Goal: Task Accomplishment & Management: Use online tool/utility

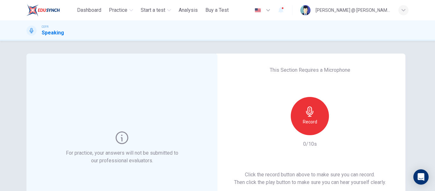
click at [315, 122] on div "Record" at bounding box center [309, 116] width 38 height 38
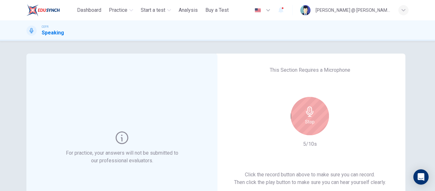
click at [315, 122] on div "Stop" at bounding box center [309, 116] width 38 height 38
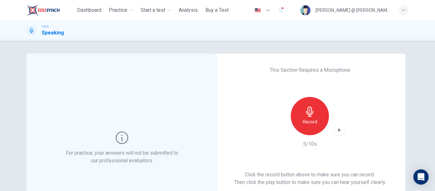
click at [338, 128] on icon "button" at bounding box center [339, 130] width 6 height 6
click at [264, 123] on div "This Section Requires a Microphone Record 5/10s Click the record button above t…" at bounding box center [309, 147] width 191 height 188
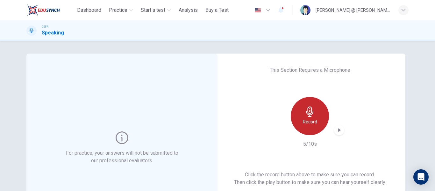
click at [312, 117] on div "Record" at bounding box center [309, 116] width 38 height 38
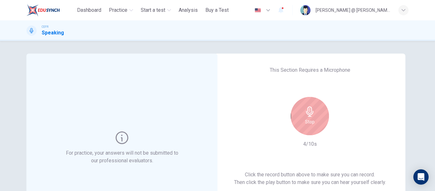
click at [312, 117] on div "Stop" at bounding box center [309, 116] width 38 height 38
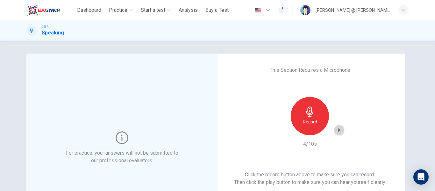
click at [334, 129] on div "button" at bounding box center [339, 130] width 10 height 10
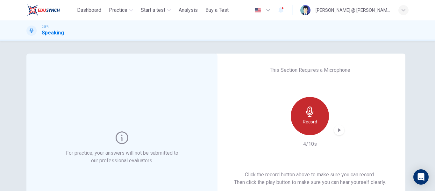
click at [303, 116] on div "Record" at bounding box center [309, 116] width 38 height 38
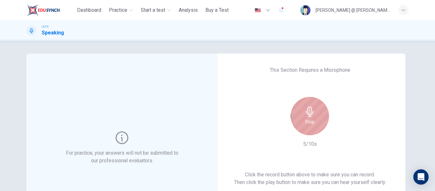
click at [303, 116] on div "Stop" at bounding box center [309, 116] width 38 height 38
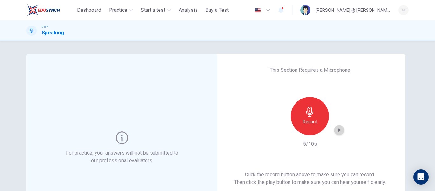
click at [338, 130] on icon "button" at bounding box center [339, 130] width 3 height 4
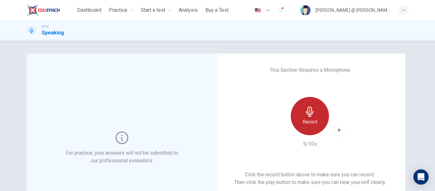
click at [307, 125] on div "Record" at bounding box center [309, 116] width 38 height 38
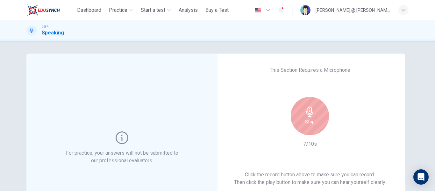
click at [297, 109] on div "Stop" at bounding box center [309, 116] width 38 height 38
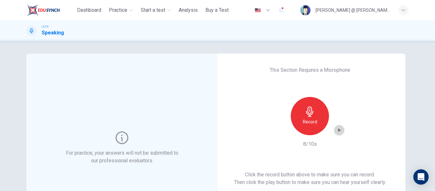
click at [339, 126] on div "button" at bounding box center [339, 130] width 10 height 10
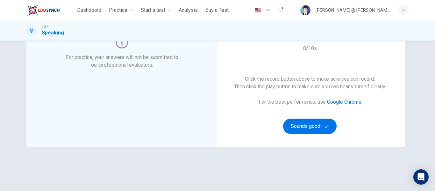
scroll to position [32, 0]
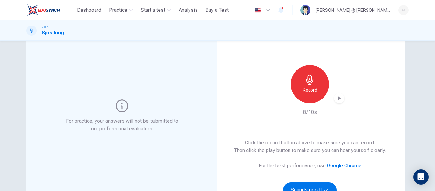
click at [321, 88] on div "Record" at bounding box center [309, 84] width 38 height 38
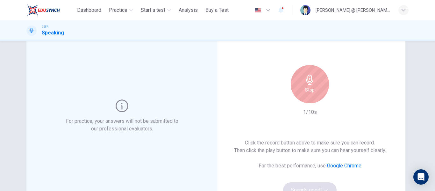
click at [321, 88] on div "Stop" at bounding box center [309, 84] width 38 height 38
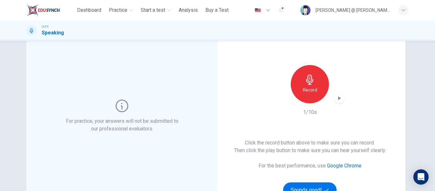
click at [338, 99] on icon "button" at bounding box center [339, 98] width 3 height 4
click at [337, 99] on icon "button" at bounding box center [339, 98] width 4 height 5
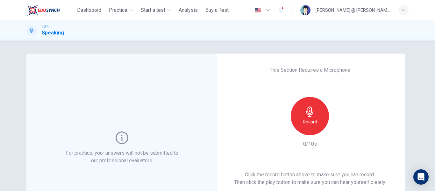
click at [314, 115] on div "Record" at bounding box center [309, 116] width 38 height 38
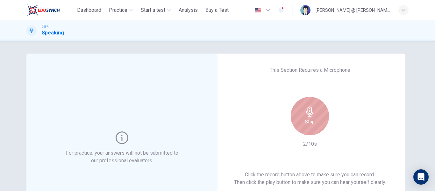
click at [317, 120] on div "Stop" at bounding box center [309, 116] width 38 height 38
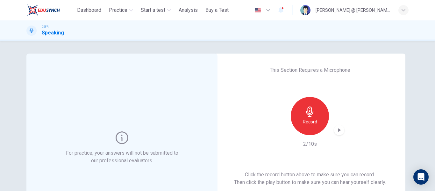
click at [338, 130] on icon "button" at bounding box center [339, 130] width 3 height 4
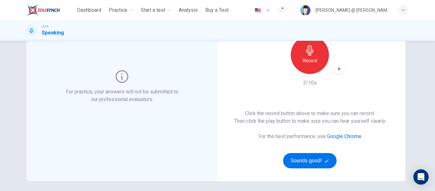
scroll to position [64, 0]
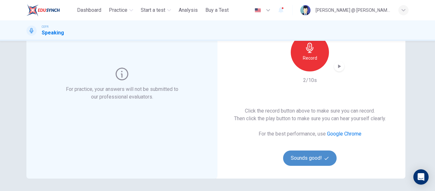
click at [317, 155] on button "Sounds good!" at bounding box center [309, 157] width 53 height 15
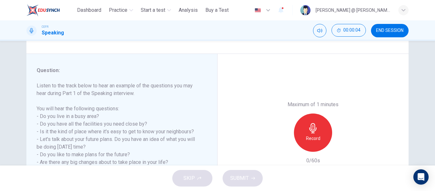
scroll to position [95, 0]
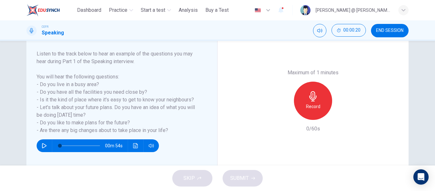
drag, startPoint x: 177, startPoint y: 133, endPoint x: 59, endPoint y: 84, distance: 128.2
click at [63, 88] on h6 "Listen to the track below to hear an example of the questions you may hear duri…" at bounding box center [118, 92] width 163 height 84
drag, startPoint x: 45, startPoint y: 76, endPoint x: 114, endPoint y: 100, distance: 73.0
click at [113, 100] on h6 "Listen to the track below to hear an example of the questions you may hear duri…" at bounding box center [118, 92] width 163 height 84
click at [301, 96] on div "Record" at bounding box center [313, 100] width 38 height 38
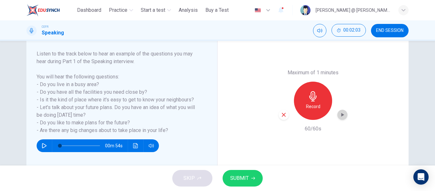
click at [340, 113] on icon "button" at bounding box center [342, 114] width 6 height 6
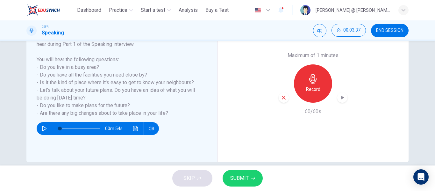
scroll to position [122, 0]
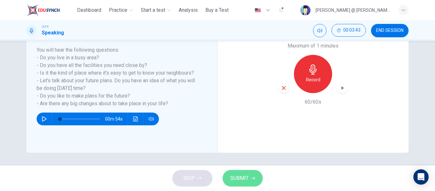
click at [250, 175] on button "SUBMIT" at bounding box center [242, 178] width 40 height 17
click at [283, 128] on div "Maximum of 1 minutes Record 60/60s" at bounding box center [312, 73] width 191 height 157
click at [257, 177] on button "SUBMIT" at bounding box center [242, 178] width 40 height 17
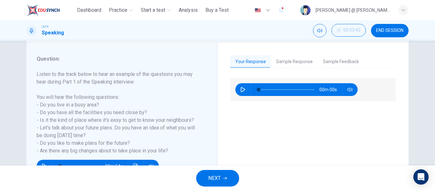
scroll to position [64, 0]
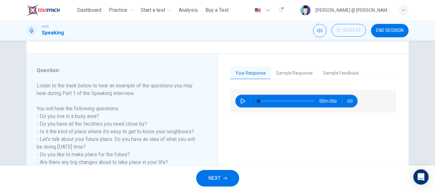
click at [291, 71] on button "Sample Response" at bounding box center [294, 72] width 47 height 13
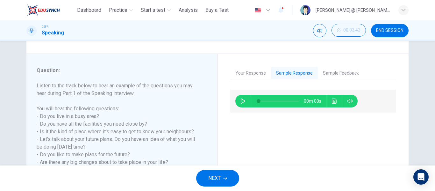
click at [344, 71] on button "Sample Feedback" at bounding box center [340, 72] width 46 height 13
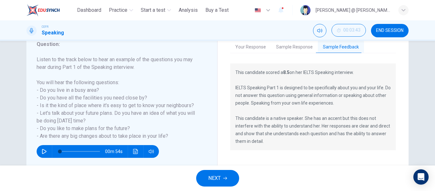
scroll to position [122, 0]
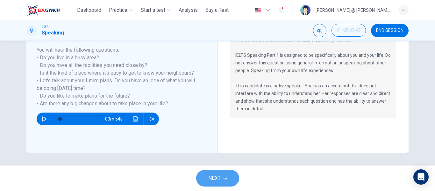
click at [216, 179] on span "NEXT" at bounding box center [214, 177] width 12 height 9
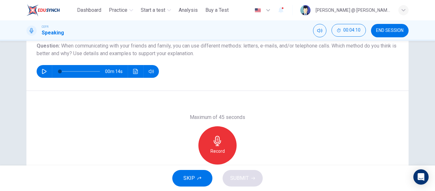
scroll to position [64, 0]
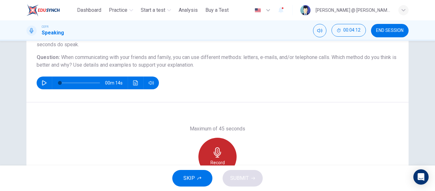
click at [220, 148] on icon "button" at bounding box center [217, 152] width 10 height 10
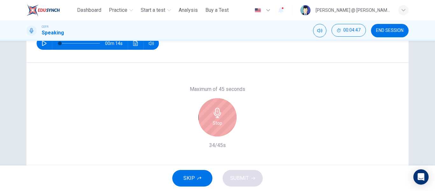
scroll to position [122, 0]
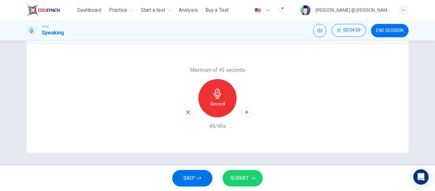
click at [246, 112] on icon "button" at bounding box center [247, 112] width 3 height 4
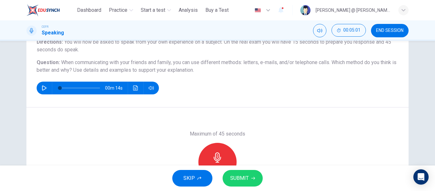
scroll to position [27, 0]
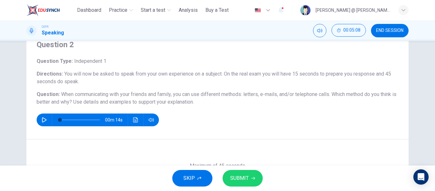
drag, startPoint x: 206, startPoint y: 103, endPoint x: 68, endPoint y: 88, distance: 138.9
click at [69, 88] on div "Question Type : Independent 1 Directions : You will now be asked to speak from …" at bounding box center [217, 91] width 361 height 69
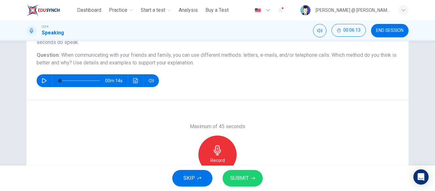
scroll to position [122, 0]
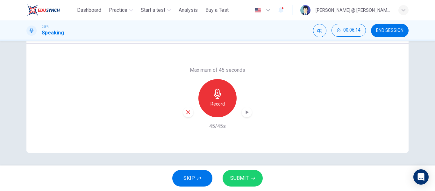
click at [250, 177] on button "SUBMIT" at bounding box center [242, 178] width 40 height 17
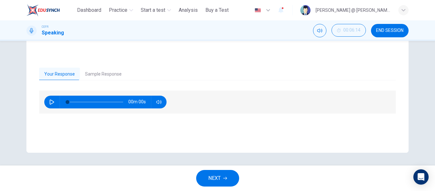
click at [223, 177] on icon "button" at bounding box center [225, 178] width 4 height 4
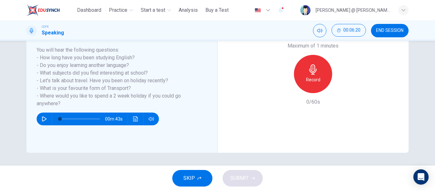
click at [42, 119] on icon "button" at bounding box center [44, 118] width 5 height 5
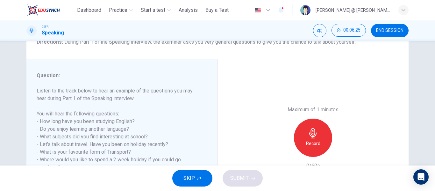
scroll to position [90, 0]
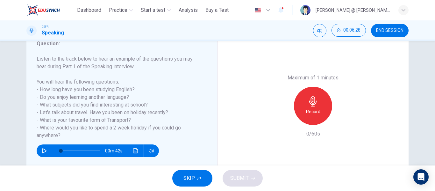
click at [315, 111] on h6 "Record" at bounding box center [313, 112] width 14 height 8
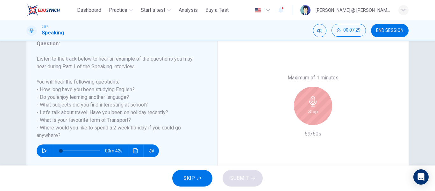
click at [304, 102] on div "Stop" at bounding box center [313, 106] width 38 height 38
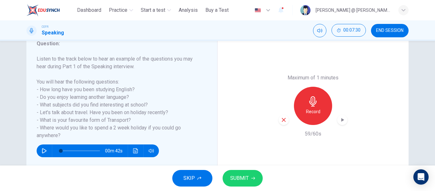
click at [339, 120] on icon "button" at bounding box center [342, 119] width 6 height 6
click at [246, 175] on span "SUBMIT" at bounding box center [239, 177] width 18 height 9
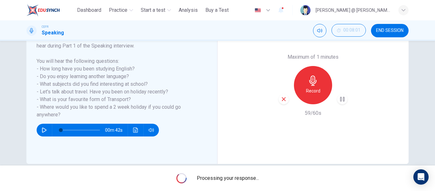
scroll to position [122, 0]
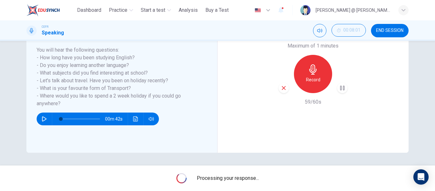
type input "*"
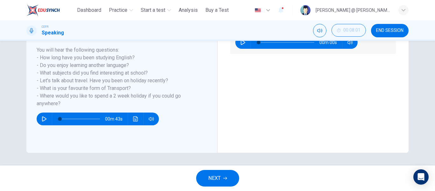
click at [224, 175] on button "NEXT" at bounding box center [217, 178] width 43 height 17
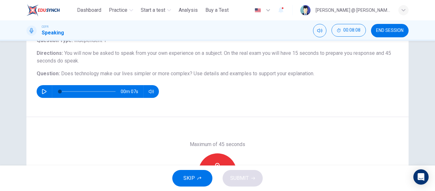
scroll to position [59, 0]
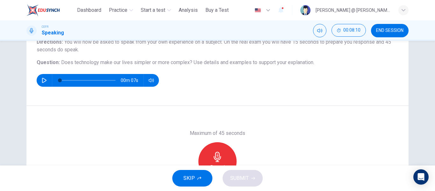
click at [215, 145] on div "Record" at bounding box center [217, 161] width 38 height 38
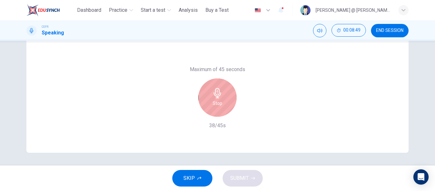
scroll to position [90, 0]
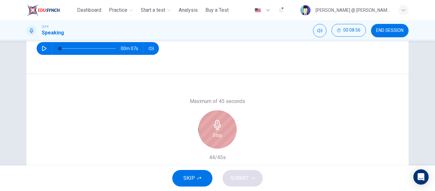
click at [216, 134] on h6 "Stop" at bounding box center [217, 135] width 10 height 8
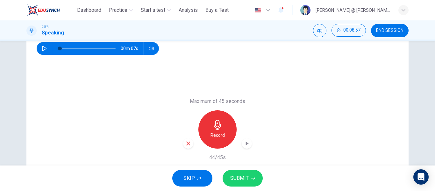
click at [244, 139] on div "button" at bounding box center [246, 143] width 10 height 10
click at [247, 174] on span "SUBMIT" at bounding box center [239, 177] width 18 height 9
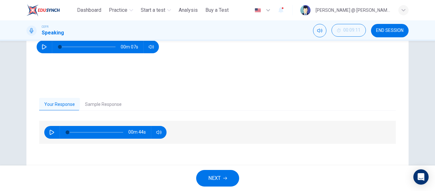
scroll to position [59, 0]
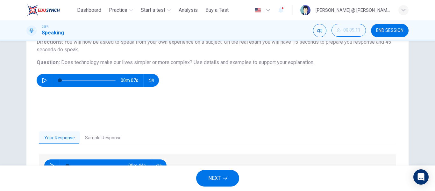
click at [380, 28] on span "END SESSION" at bounding box center [389, 30] width 27 height 5
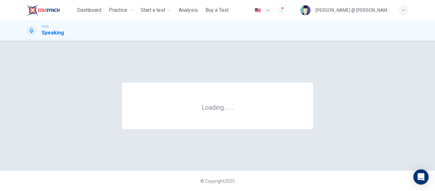
scroll to position [0, 0]
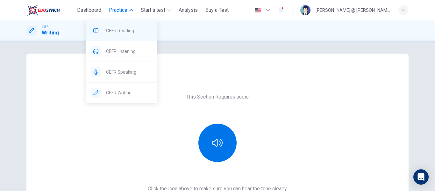
click at [123, 32] on span "CEFR Reading" at bounding box center [129, 31] width 46 height 8
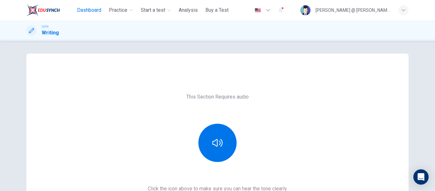
click at [90, 12] on span "Dashboard" at bounding box center [89, 10] width 24 height 8
